Goal: Task Accomplishment & Management: Use online tool/utility

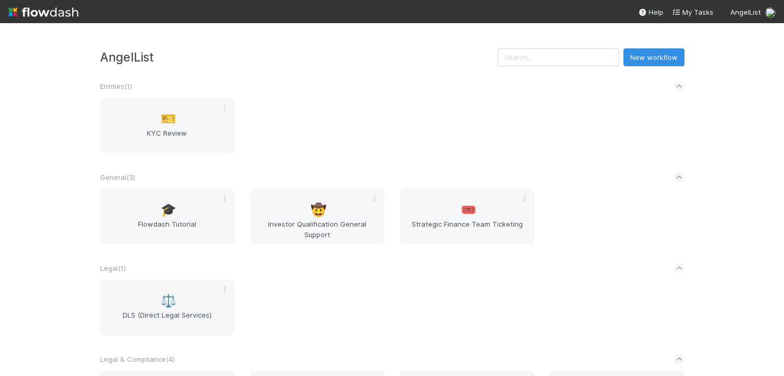
scroll to position [86, 0]
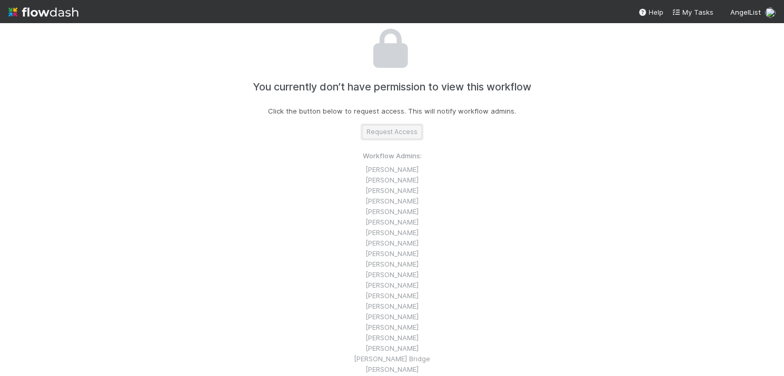
click at [399, 134] on button "Request Access" at bounding box center [392, 132] width 61 height 15
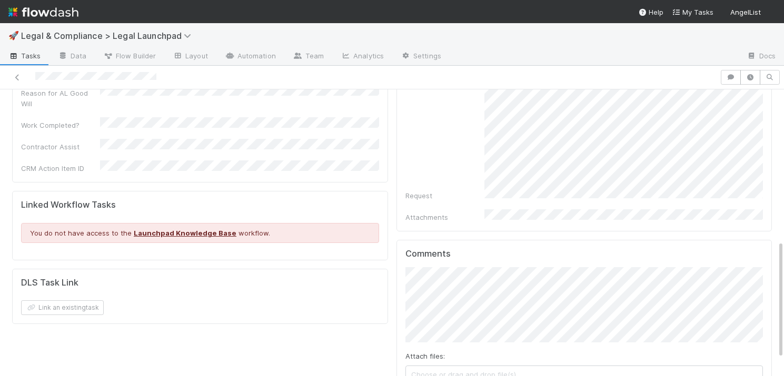
scroll to position [376, 0]
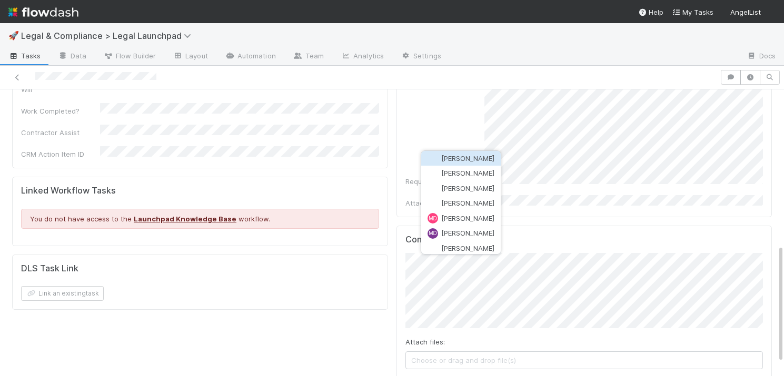
click at [492, 157] on span "[PERSON_NAME]" at bounding box center [467, 158] width 53 height 8
